Goal: Transaction & Acquisition: Purchase product/service

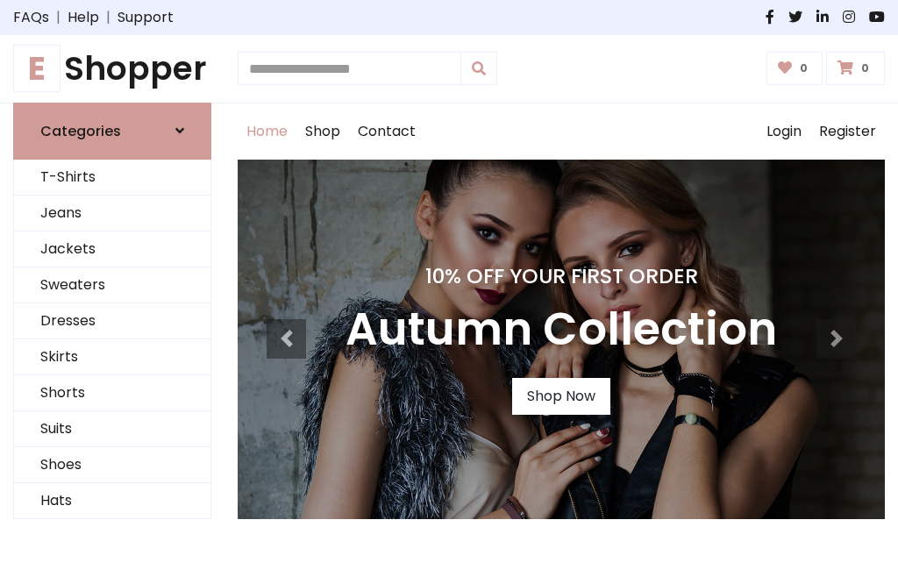
click at [449, 288] on h4 "10% Off Your First Order" at bounding box center [560, 276] width 431 height 25
click at [560, 395] on link "Shop Now" at bounding box center [561, 396] width 98 height 37
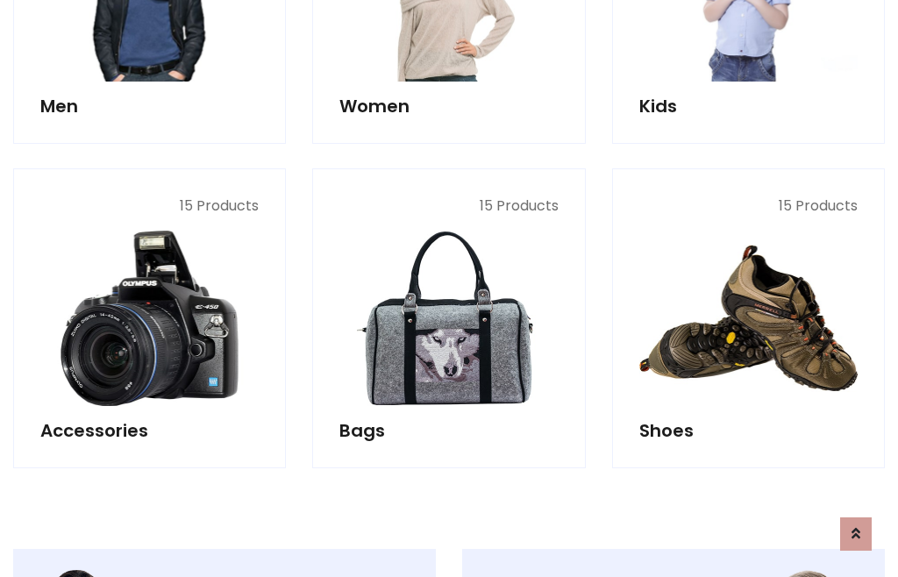
scroll to position [1748, 0]
